Goal: Find specific page/section

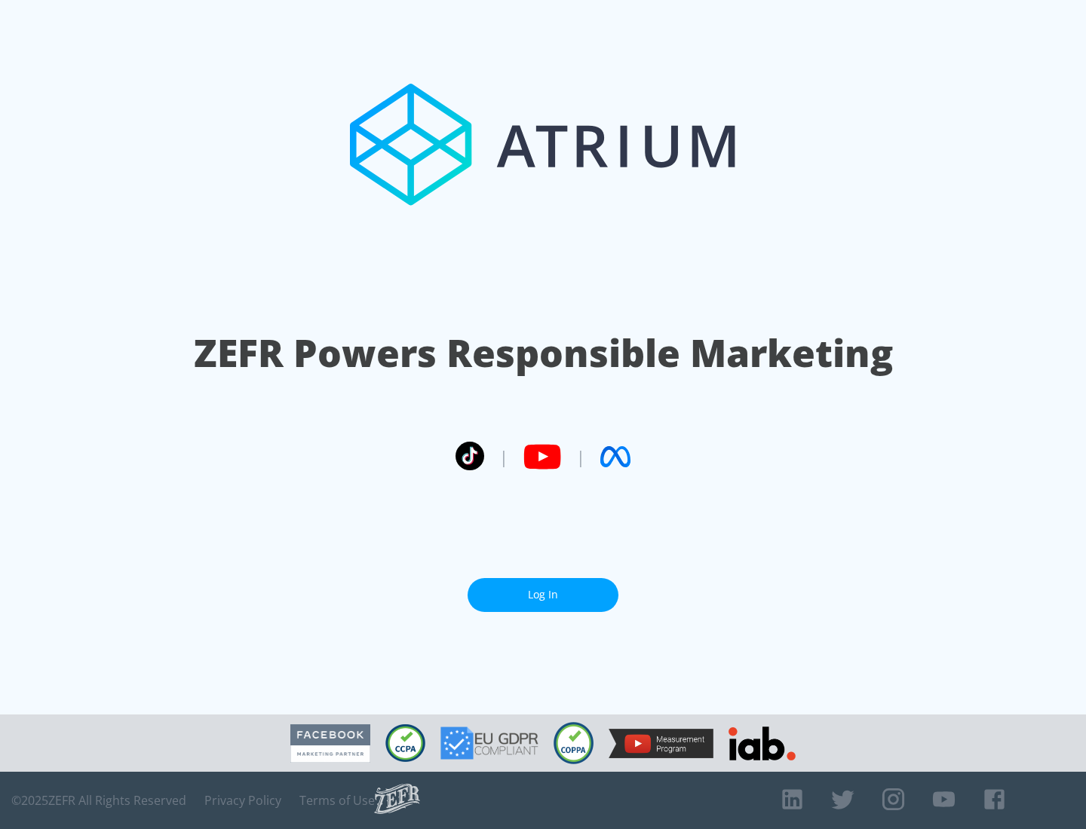
click at [543, 595] on link "Log In" at bounding box center [542, 595] width 151 height 34
